Goal: Go to known website: Go to known website

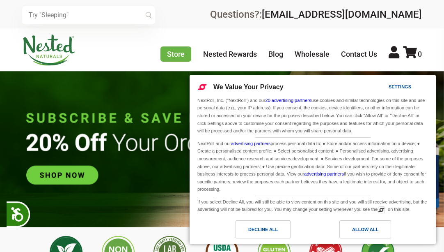
scroll to position [0, 373]
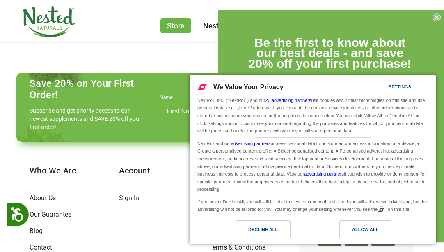
scroll to position [335, 0]
